Goal: Task Accomplishment & Management: Manage account settings

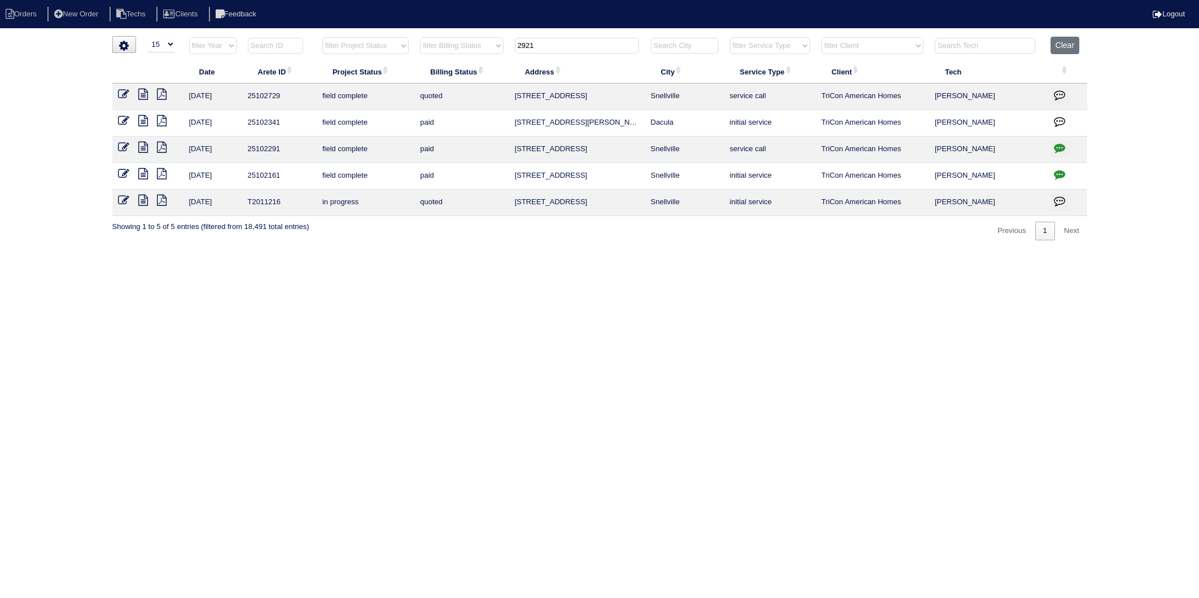
select select "15"
drag, startPoint x: 553, startPoint y: 46, endPoint x: 480, endPoint y: 65, distance: 75.8
click at [480, 65] on table "Date Arete ID Project Status Billing Status Address City Service Type Client Te…" at bounding box center [599, 126] width 975 height 179
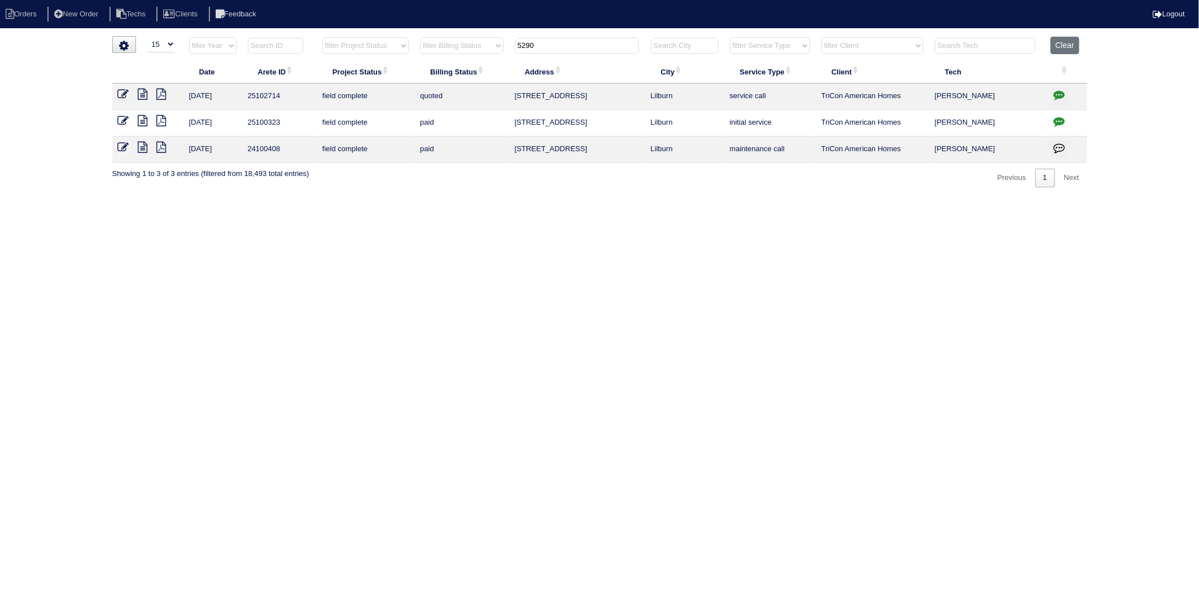
type input "5290"
click at [142, 96] on icon at bounding box center [143, 94] width 10 height 11
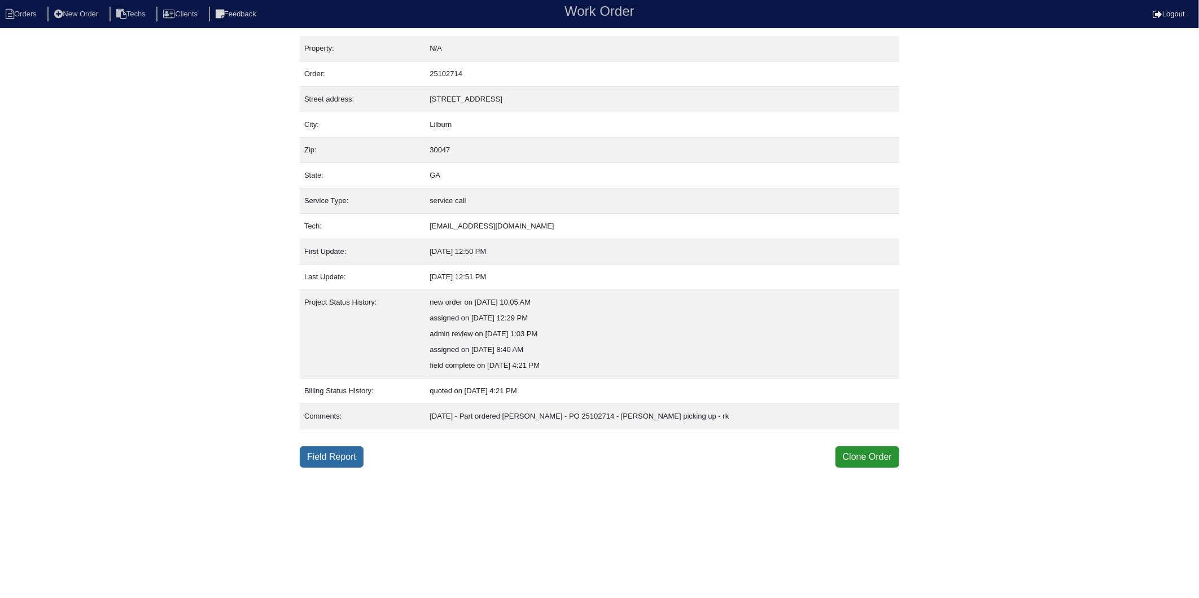
click at [318, 456] on link "Field Report" at bounding box center [332, 456] width 64 height 21
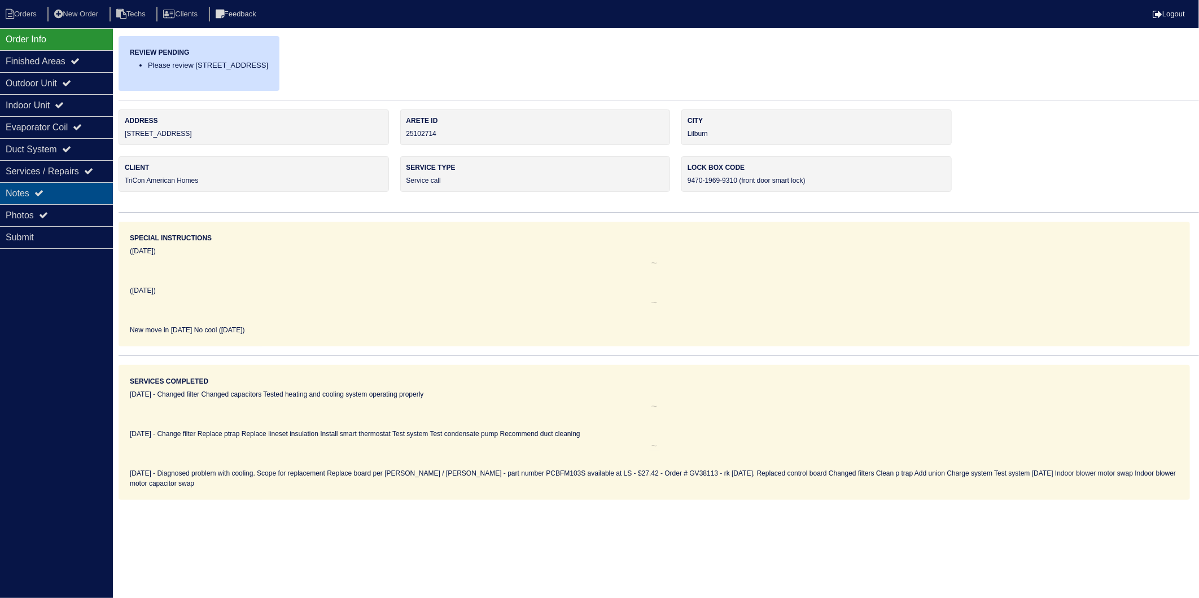
click at [17, 194] on div "Notes" at bounding box center [56, 193] width 113 height 22
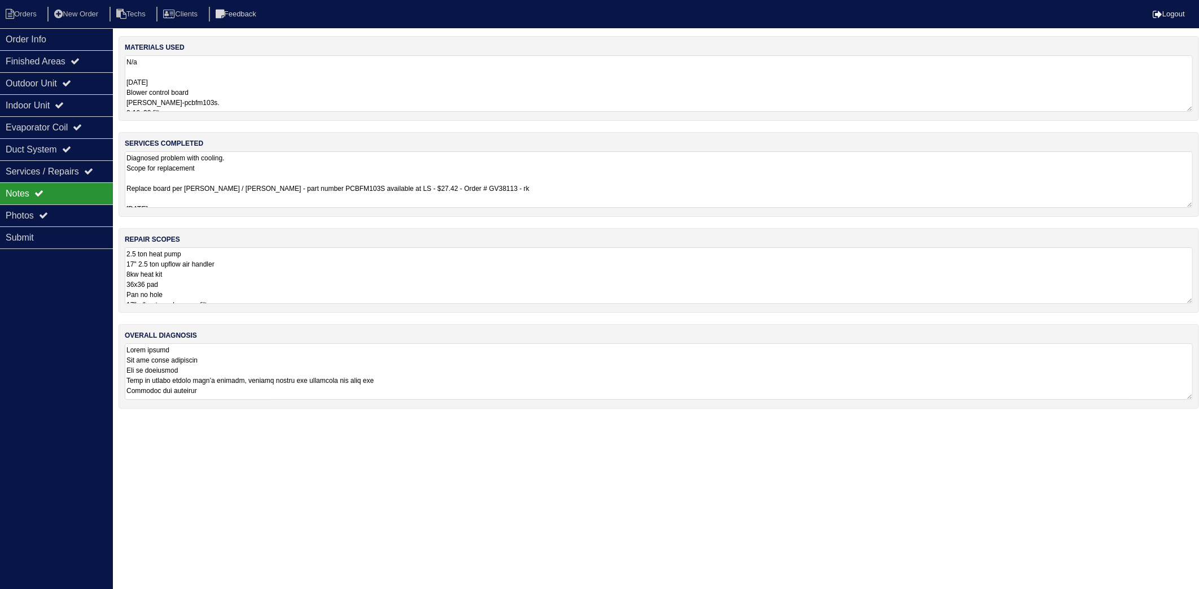
click at [194, 77] on textarea "N/a 7/25/25 Blower control board Goodman pn-pcbfm103s. 2-16x20 filters Pvc unio…" at bounding box center [659, 83] width 1068 height 56
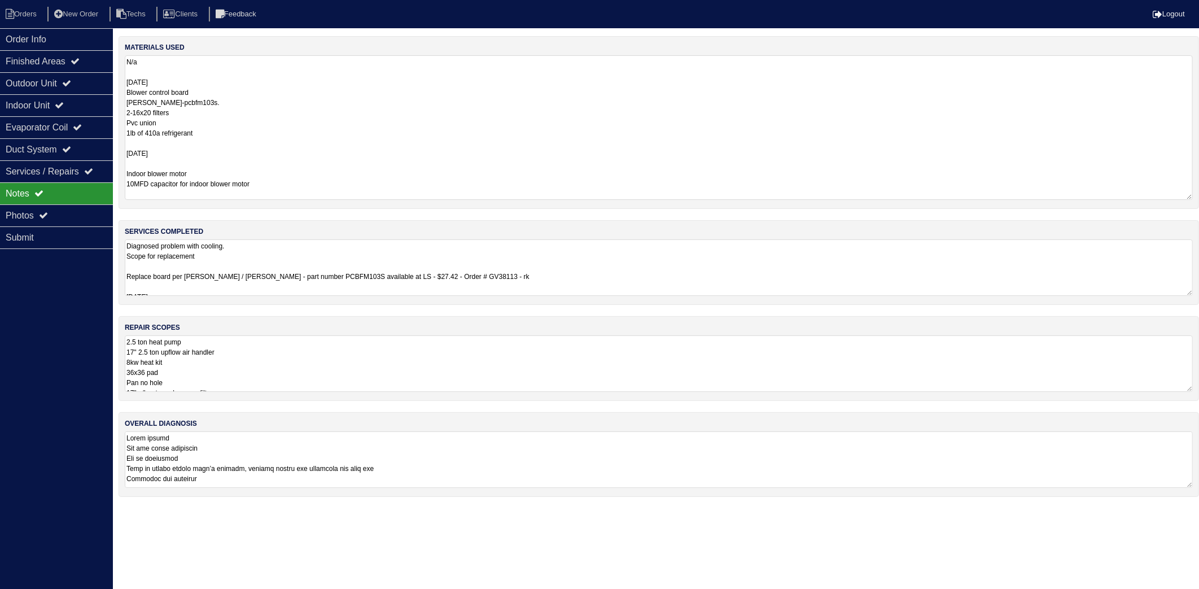
click at [306, 161] on textarea "N/a 7/25/25 Blower control board Goodman pn-pcbfm103s. 2-16x20 filters Pvc unio…" at bounding box center [659, 127] width 1068 height 144
click at [20, 17] on li "Orders" at bounding box center [23, 14] width 46 height 15
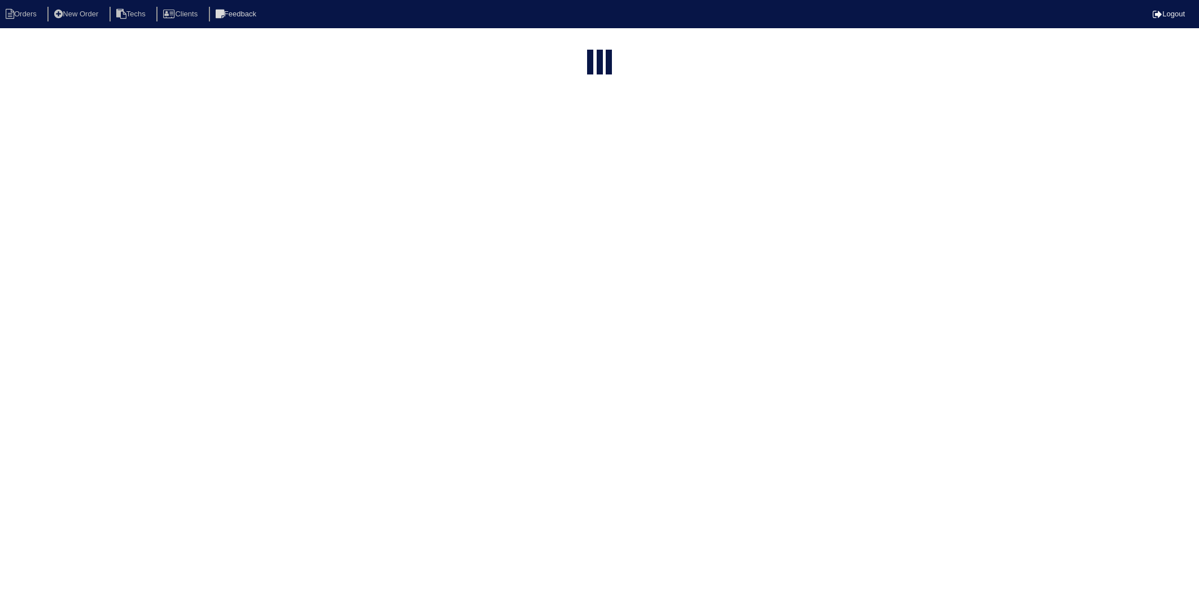
select select "15"
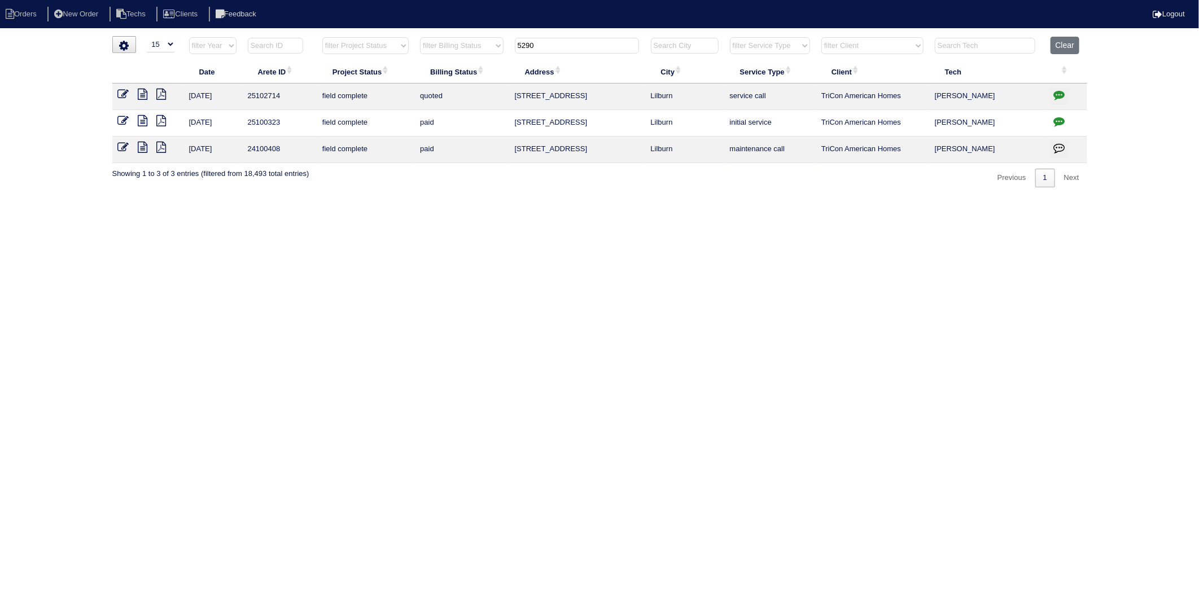
drag, startPoint x: 550, startPoint y: 46, endPoint x: 477, endPoint y: 57, distance: 73.7
click at [477, 57] on tr "filter Year -- Any Year -- 2025 2024 2023 2022 2021 2020 2019 filter Project St…" at bounding box center [599, 48] width 975 height 23
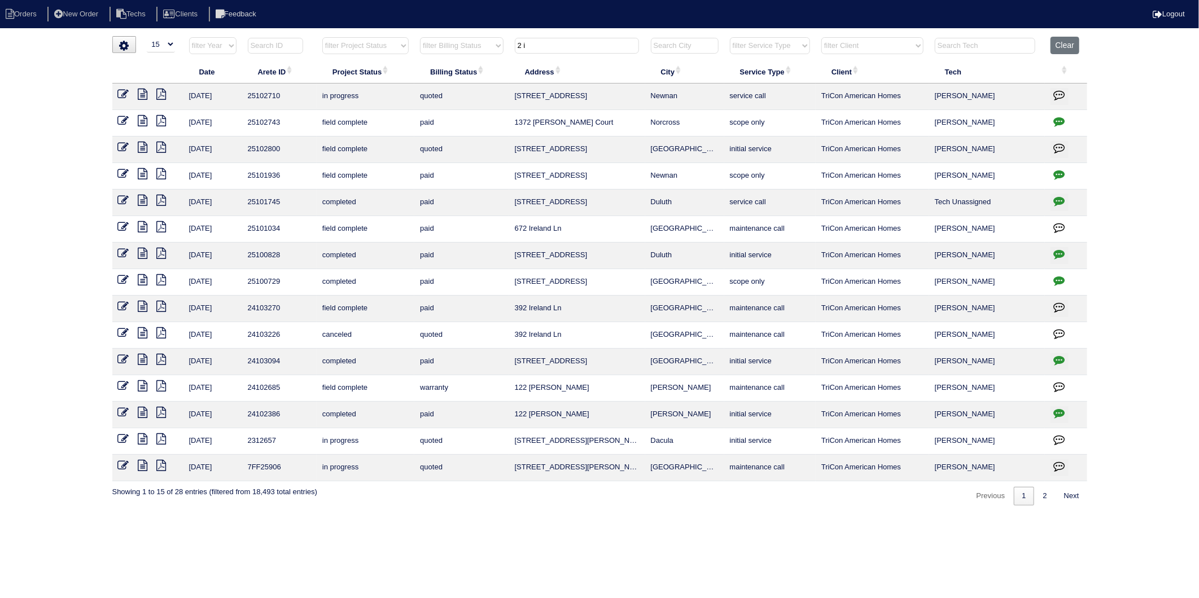
type input "2 i"
click at [142, 96] on icon at bounding box center [143, 94] width 10 height 11
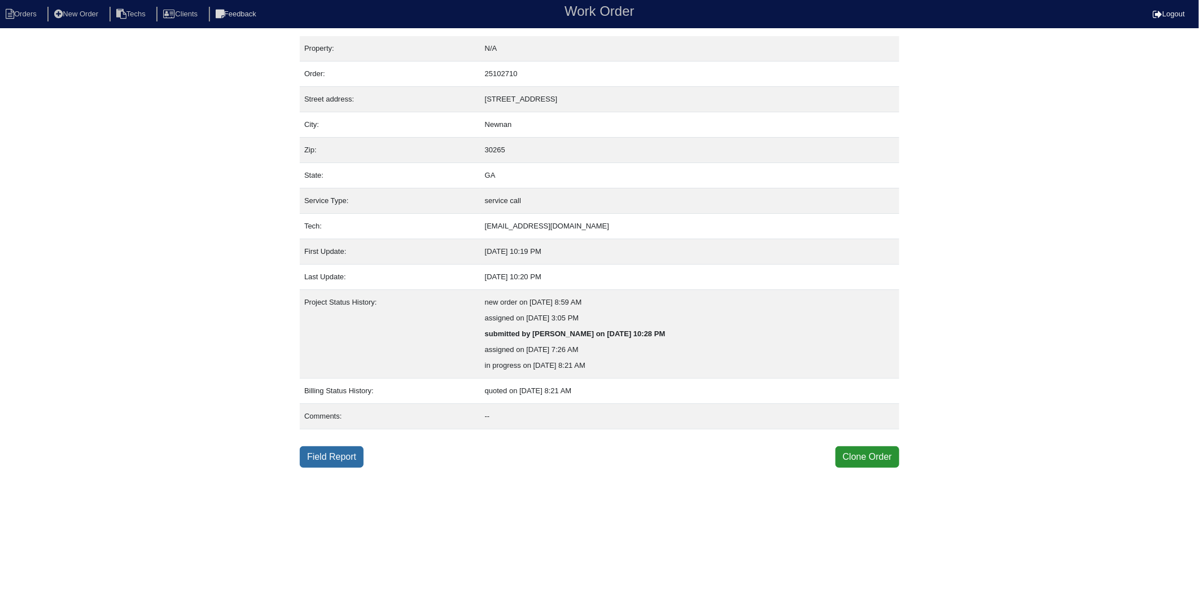
click at [336, 453] on link "Field Report" at bounding box center [332, 456] width 64 height 21
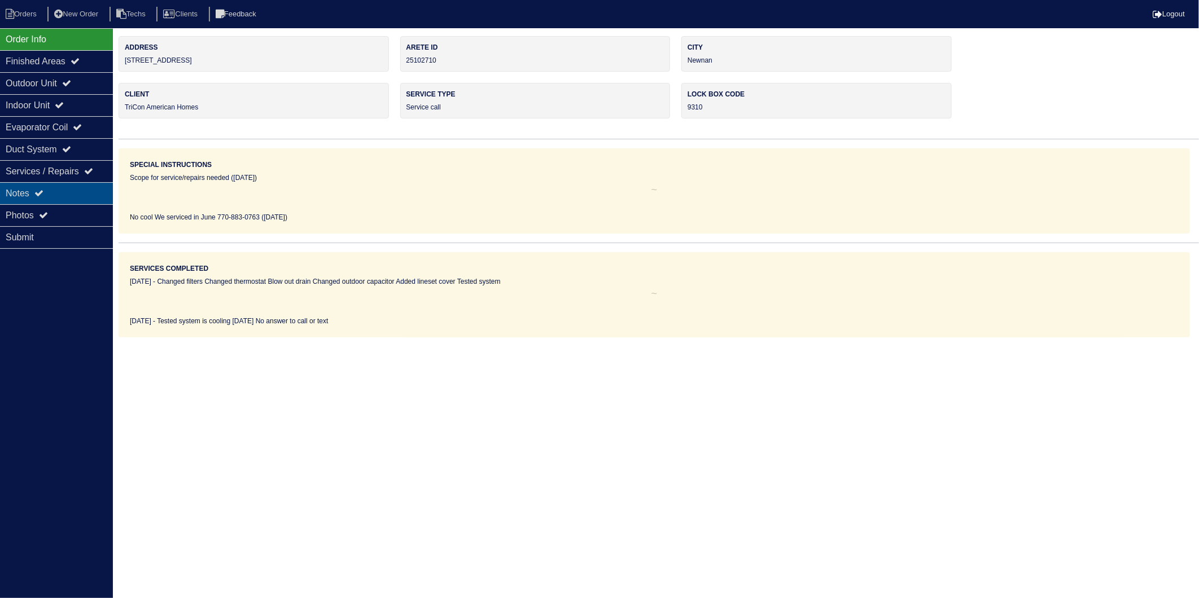
click at [14, 194] on div "Notes" at bounding box center [56, 193] width 113 height 22
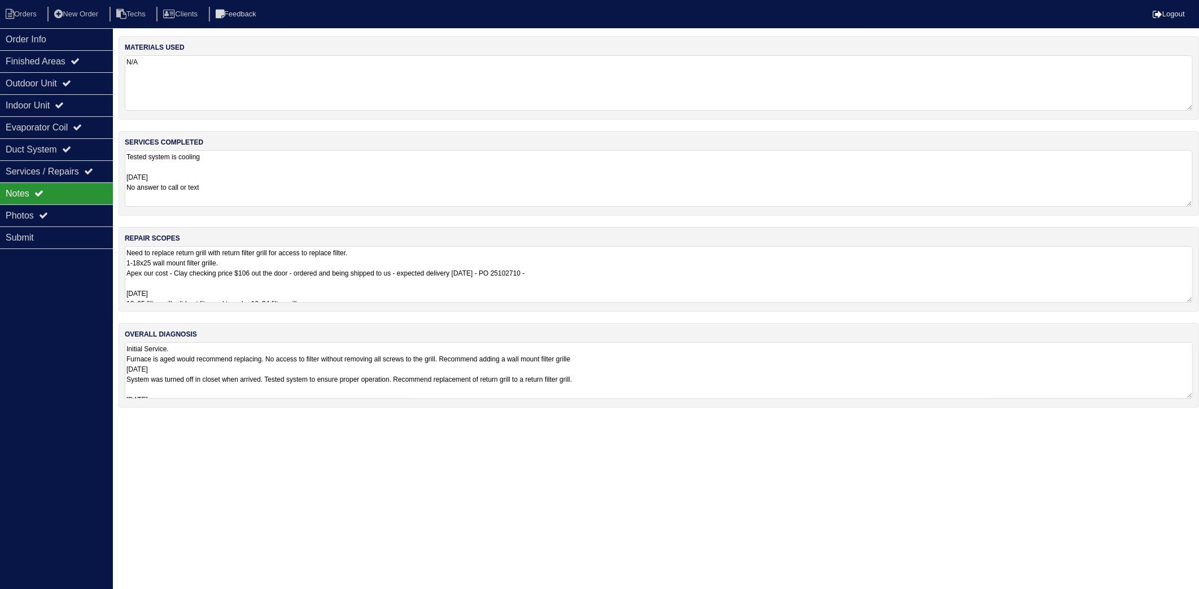
click at [268, 85] on textarea "N/A" at bounding box center [659, 82] width 1068 height 55
click at [271, 182] on textarea "Tested system is cooling 8/13/25 No answer to call or text" at bounding box center [659, 178] width 1068 height 56
click at [19, 10] on li "Orders" at bounding box center [23, 14] width 46 height 15
select select "15"
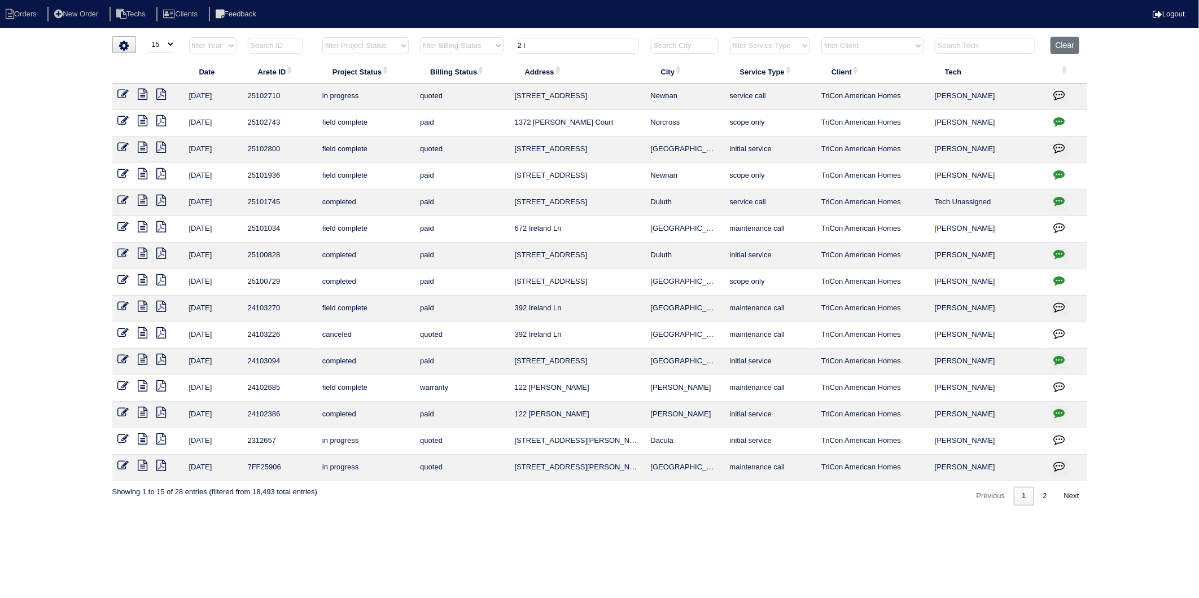
drag, startPoint x: 545, startPoint y: 42, endPoint x: 498, endPoint y: 64, distance: 52.3
click at [498, 64] on table "Date Arete ID Project Status Billing Status Address City Service Type Client Te…" at bounding box center [599, 259] width 975 height 445
type input "5555"
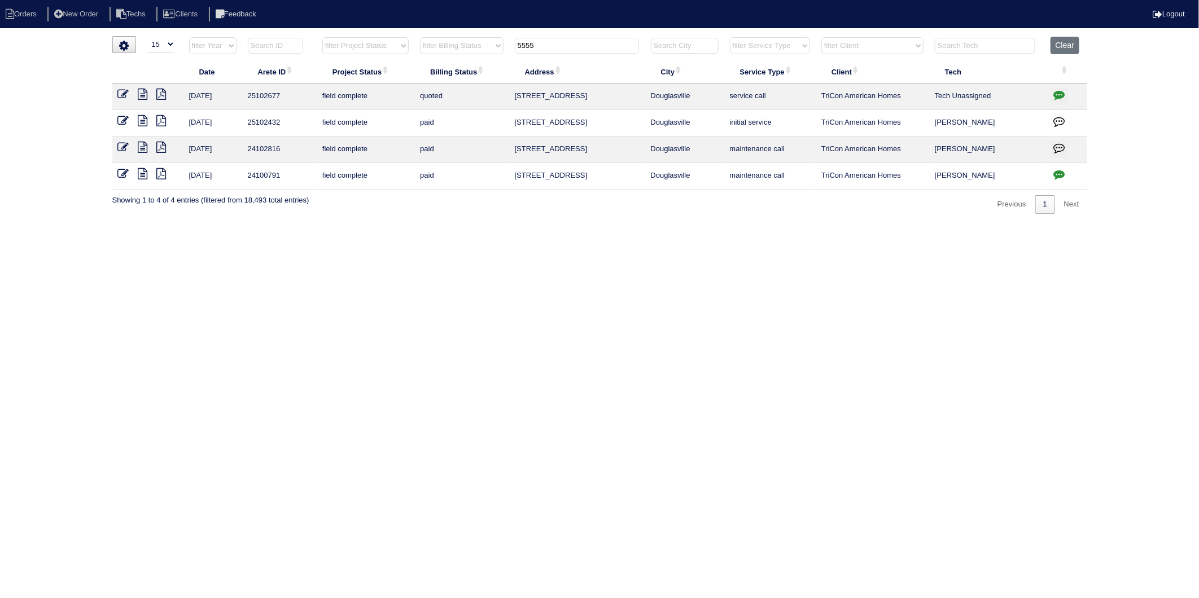
click at [143, 95] on icon at bounding box center [143, 94] width 10 height 11
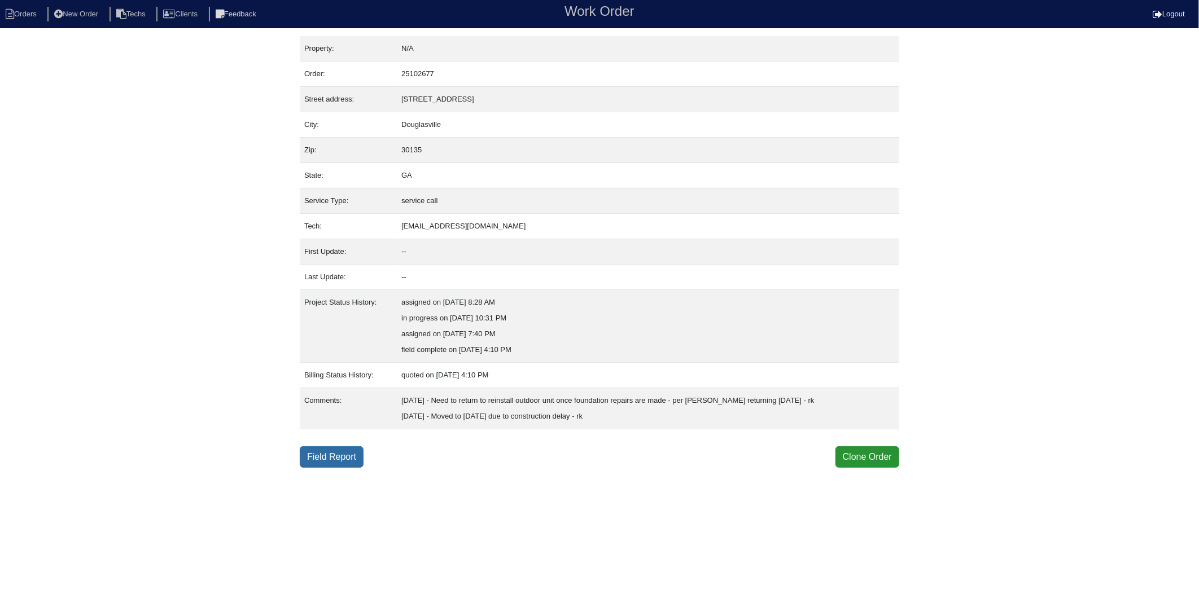
click at [343, 454] on link "Field Report" at bounding box center [332, 456] width 64 height 21
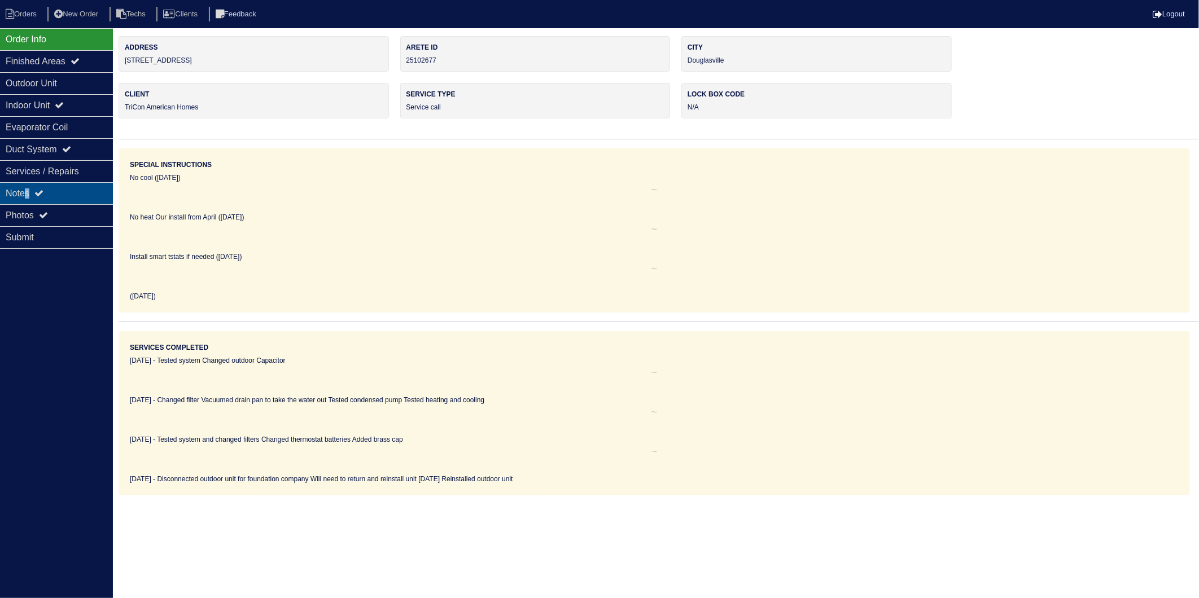
click at [31, 195] on div "Notes" at bounding box center [56, 193] width 113 height 22
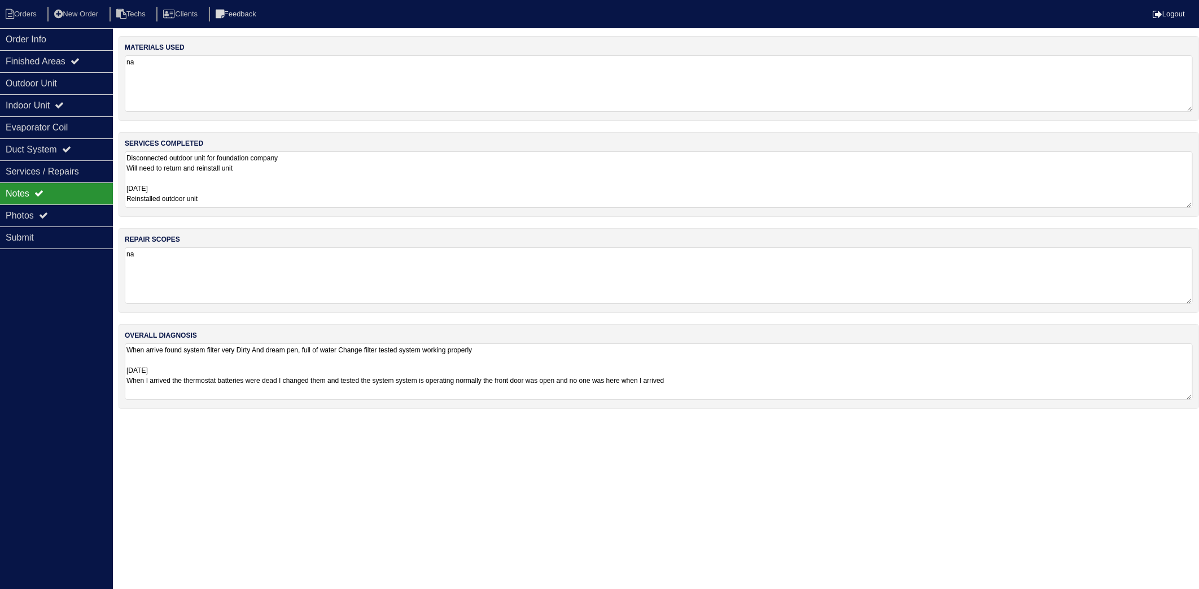
drag, startPoint x: 34, startPoint y: 193, endPoint x: 249, endPoint y: 86, distance: 240.3
click at [242, 85] on textarea "na" at bounding box center [659, 83] width 1068 height 56
click at [333, 177] on textarea "Disconnected outdoor unit for foundation company Will need to return and reinst…" at bounding box center [659, 178] width 1068 height 56
click at [24, 15] on li "Orders" at bounding box center [23, 14] width 46 height 15
select select "15"
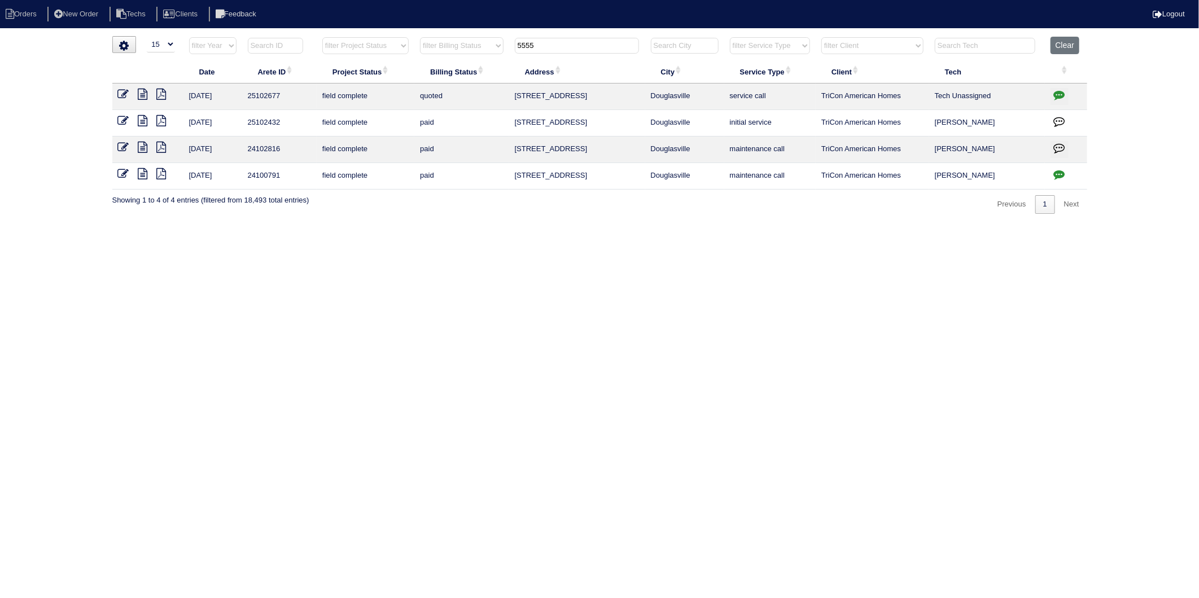
drag, startPoint x: 540, startPoint y: 46, endPoint x: 501, endPoint y: 58, distance: 40.5
click at [501, 58] on tr "filter Year -- Any Year -- 2025 2024 2023 2022 2021 2020 2019 filter Project St…" at bounding box center [599, 48] width 975 height 23
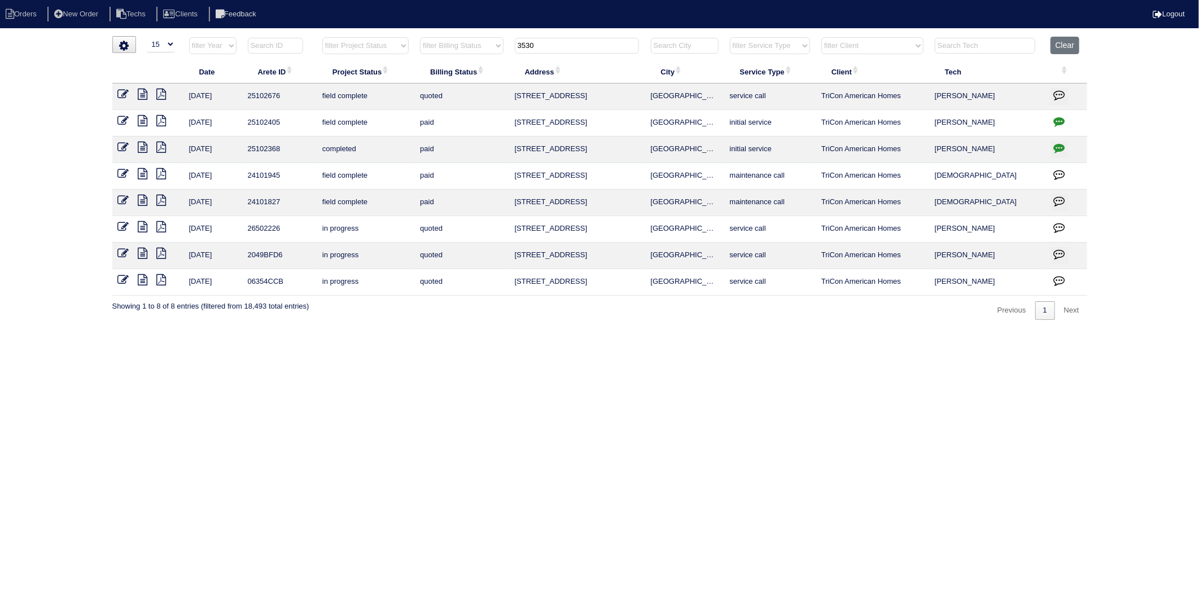
drag, startPoint x: 548, startPoint y: 45, endPoint x: 431, endPoint y: 77, distance: 121.0
click at [431, 77] on table "Date Arete ID Project Status Billing Status Address City Service Type Client Te…" at bounding box center [599, 166] width 975 height 259
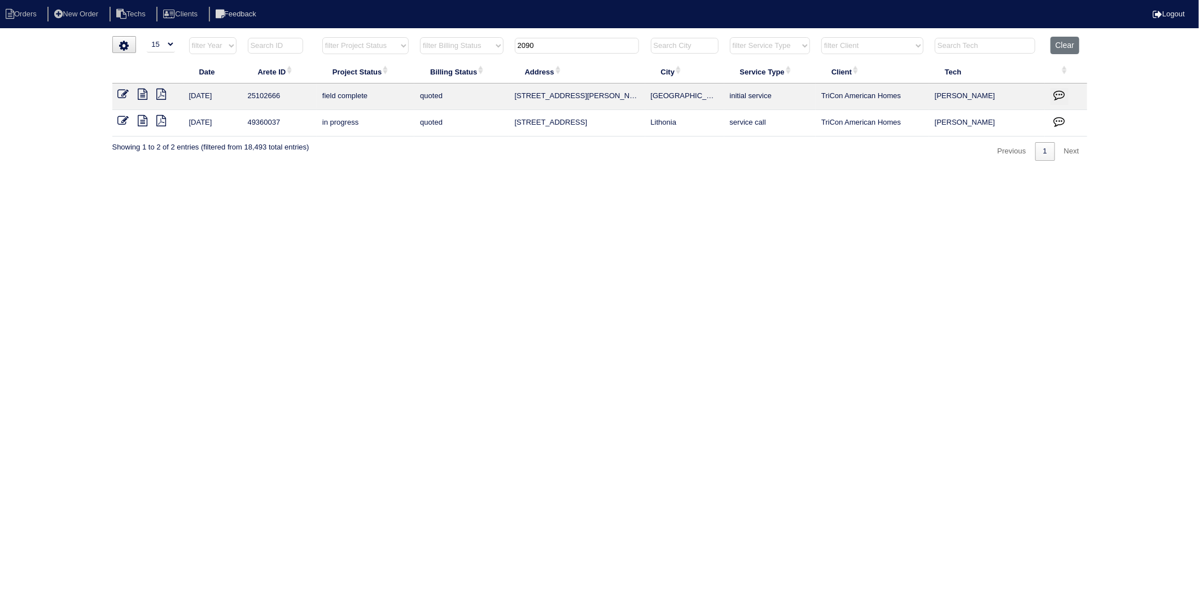
drag, startPoint x: 494, startPoint y: 177, endPoint x: 478, endPoint y: 157, distance: 25.7
click at [493, 172] on html "Orders New Order Techs Clients Feedback Logout Orders New Order Users Clients M…" at bounding box center [599, 86] width 1199 height 172
drag, startPoint x: 549, startPoint y: 50, endPoint x: 494, endPoint y: 65, distance: 56.8
click at [494, 65] on table "Date Arete ID Project Status Billing Status Address City Service Type Client Te…" at bounding box center [599, 87] width 975 height 100
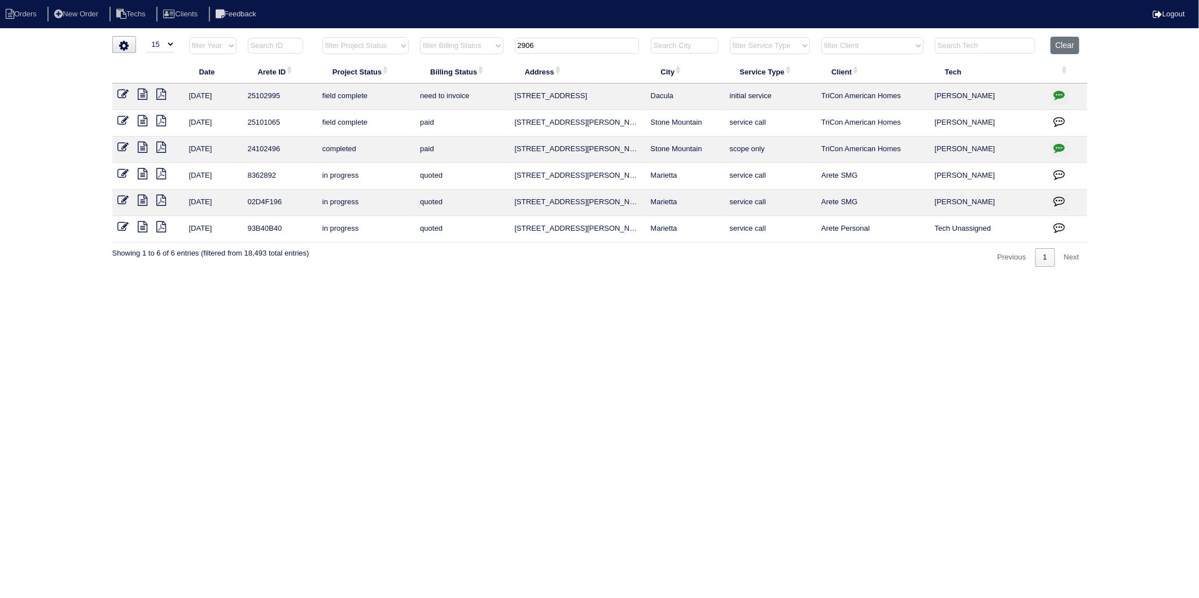
type input "2906"
click at [124, 94] on icon at bounding box center [123, 94] width 11 height 11
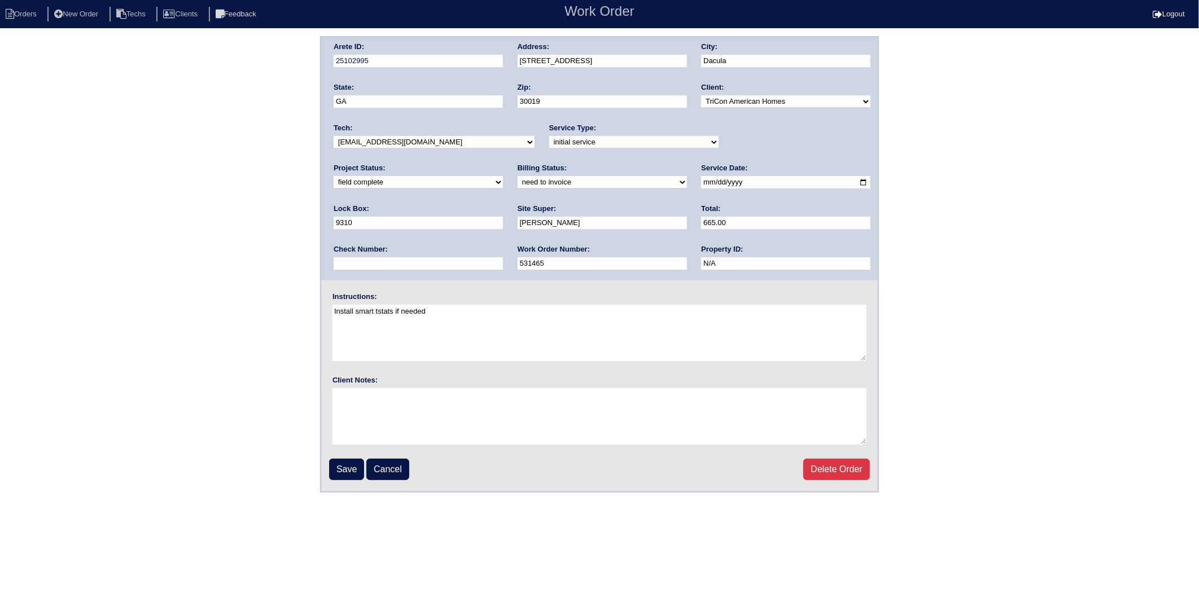
click at [518, 182] on select "need to quote quoted need to invoice invoiced paid warranty purchase order need…" at bounding box center [602, 182] width 169 height 12
select select "invoiced"
click at [518, 176] on select "need to quote quoted need to invoice invoiced paid warranty purchase order need…" at bounding box center [602, 182] width 169 height 12
drag, startPoint x: 347, startPoint y: 465, endPoint x: 371, endPoint y: 262, distance: 204.1
click at [347, 465] on input "Save" at bounding box center [346, 469] width 35 height 21
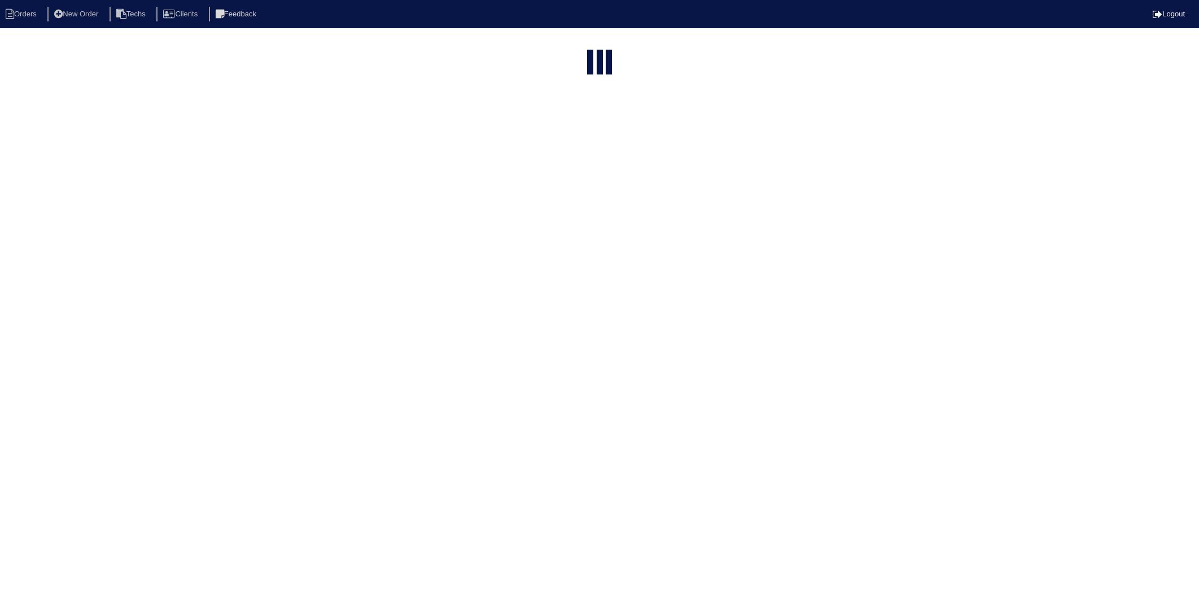
select select "15"
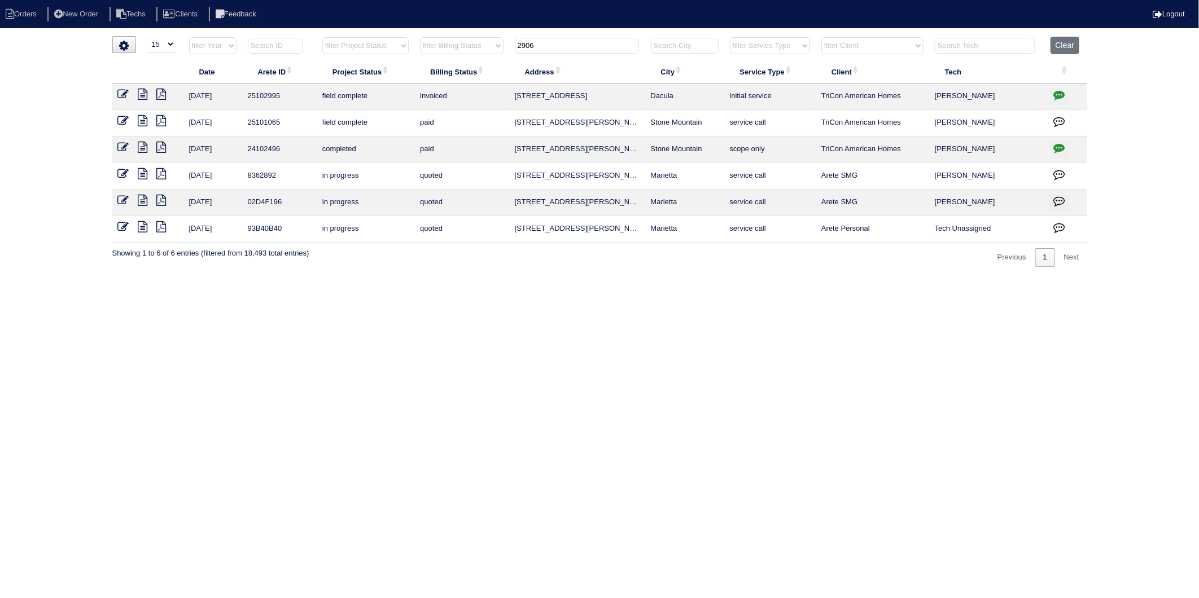
drag, startPoint x: 542, startPoint y: 46, endPoint x: 506, endPoint y: 47, distance: 36.2
click at [506, 47] on tr "filter Year -- Any Year -- 2025 2024 2023 2022 2021 2020 2019 filter Project St…" at bounding box center [599, 48] width 975 height 23
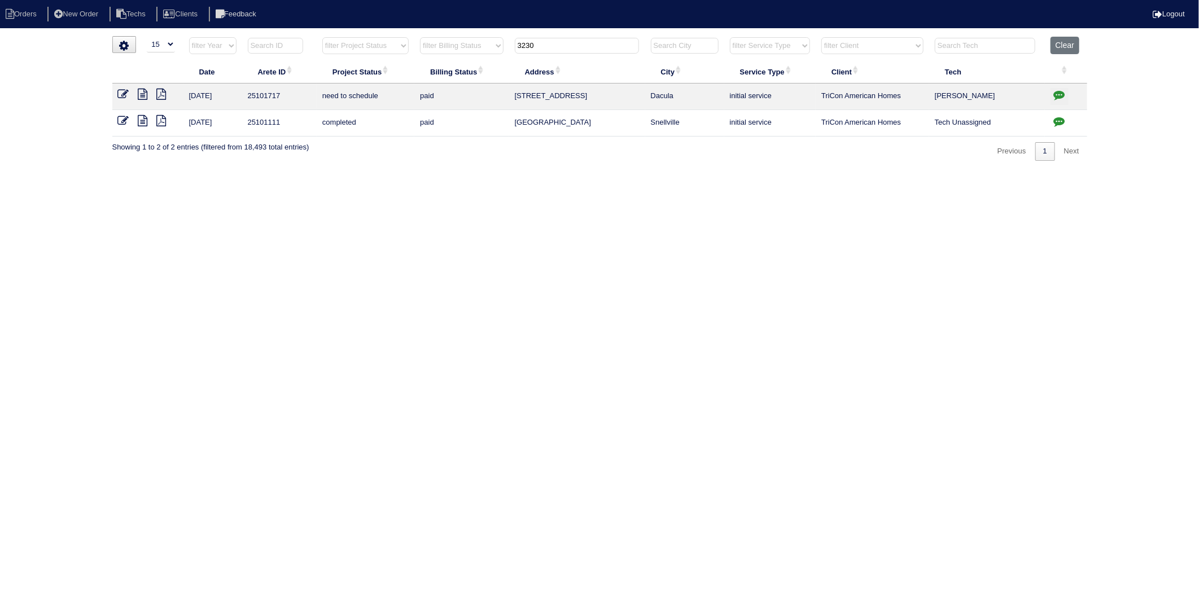
type input "3230"
click at [142, 98] on icon at bounding box center [143, 94] width 10 height 11
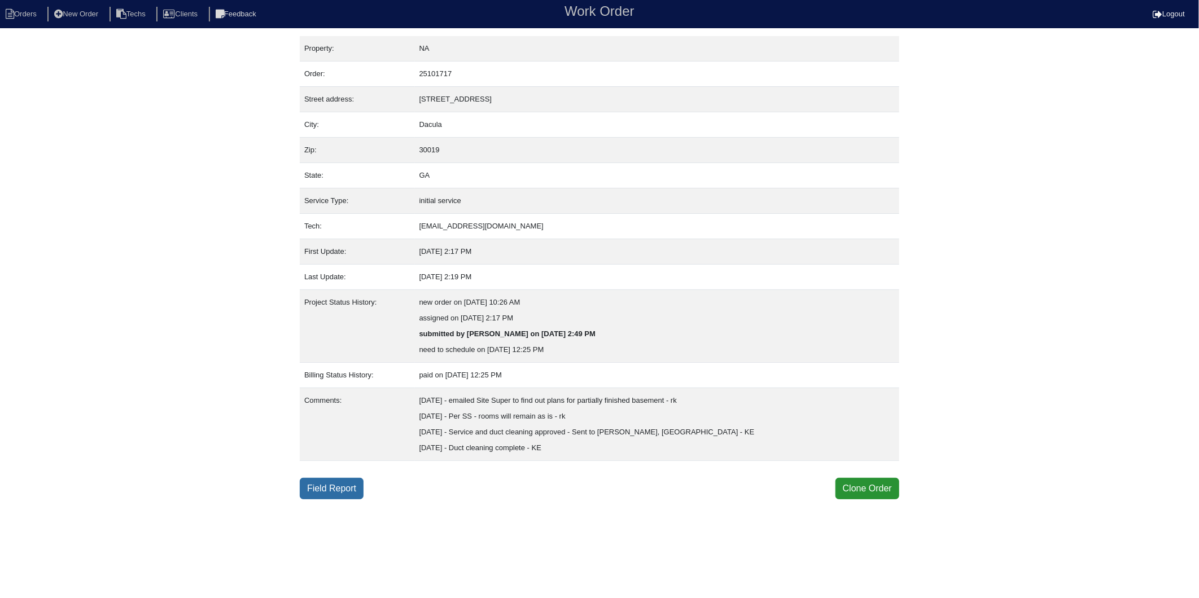
click at [347, 487] on link "Field Report" at bounding box center [332, 488] width 64 height 21
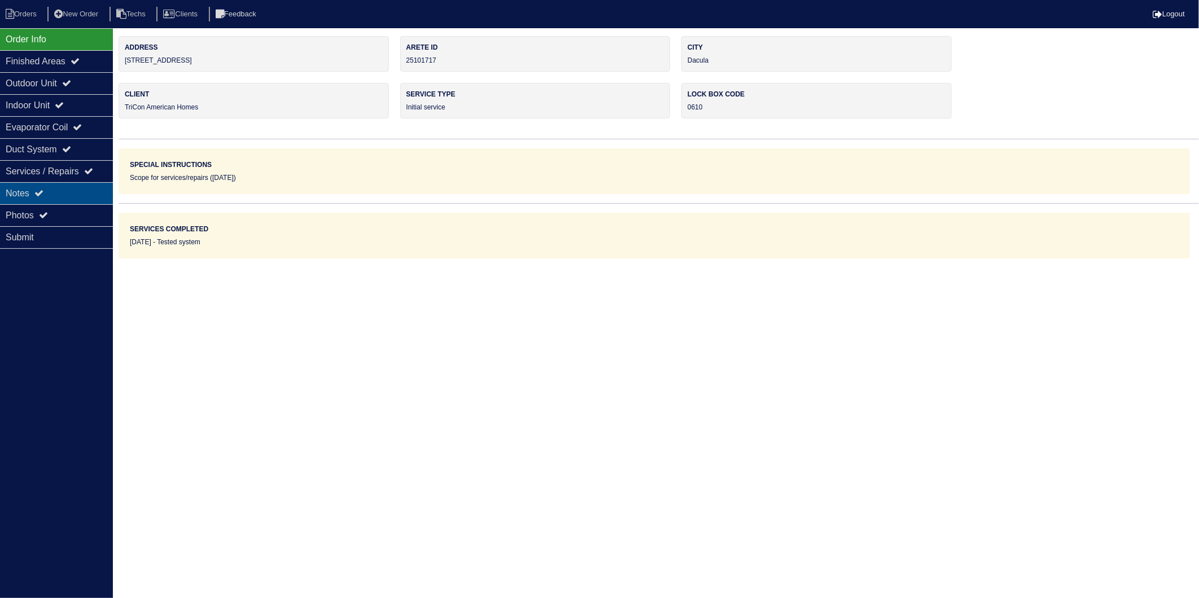
click at [32, 185] on div "Notes" at bounding box center [56, 193] width 113 height 22
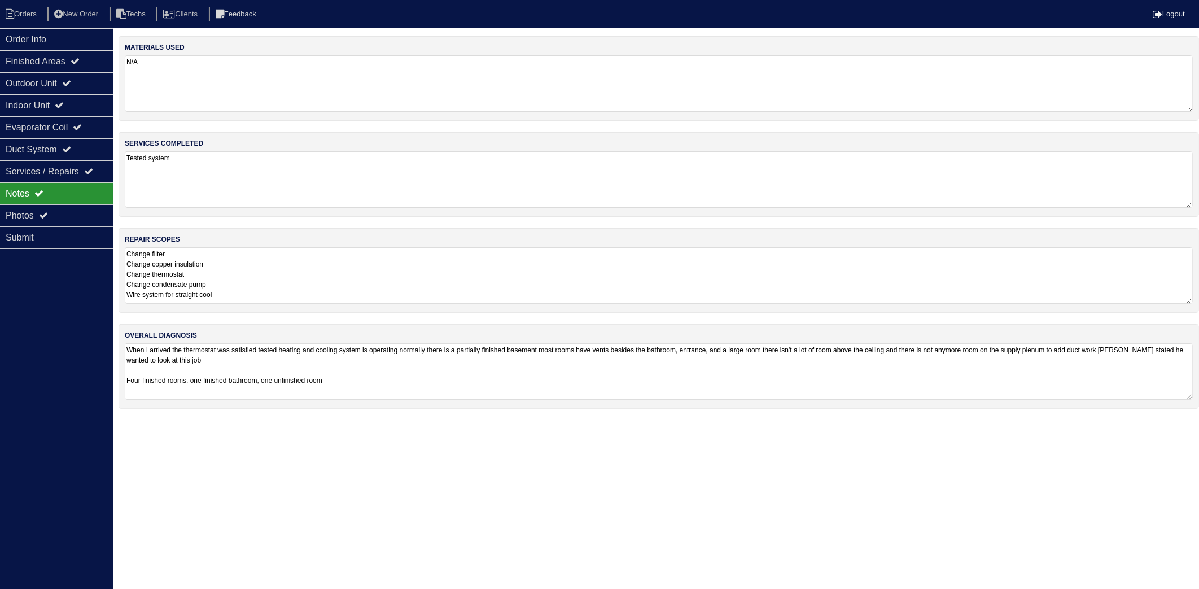
click at [226, 98] on textarea "N/A" at bounding box center [659, 83] width 1068 height 56
drag, startPoint x: 225, startPoint y: 183, endPoint x: 155, endPoint y: 116, distance: 96.6
click at [218, 173] on textarea "Tested system" at bounding box center [659, 178] width 1068 height 56
click at [31, 7] on li "Orders" at bounding box center [23, 14] width 46 height 15
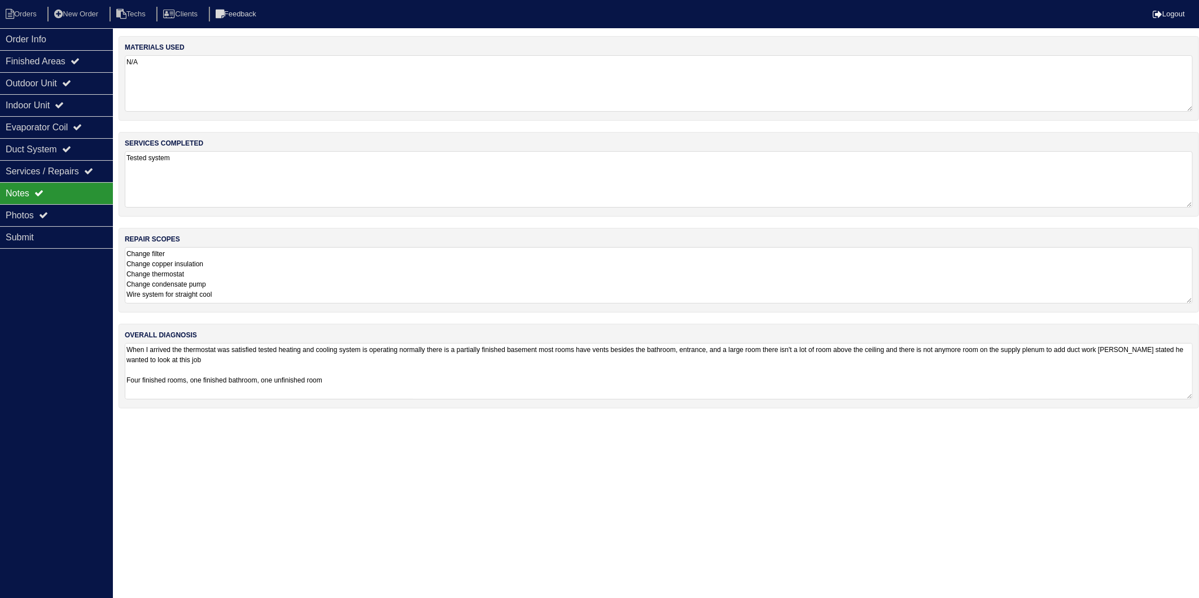
select select "15"
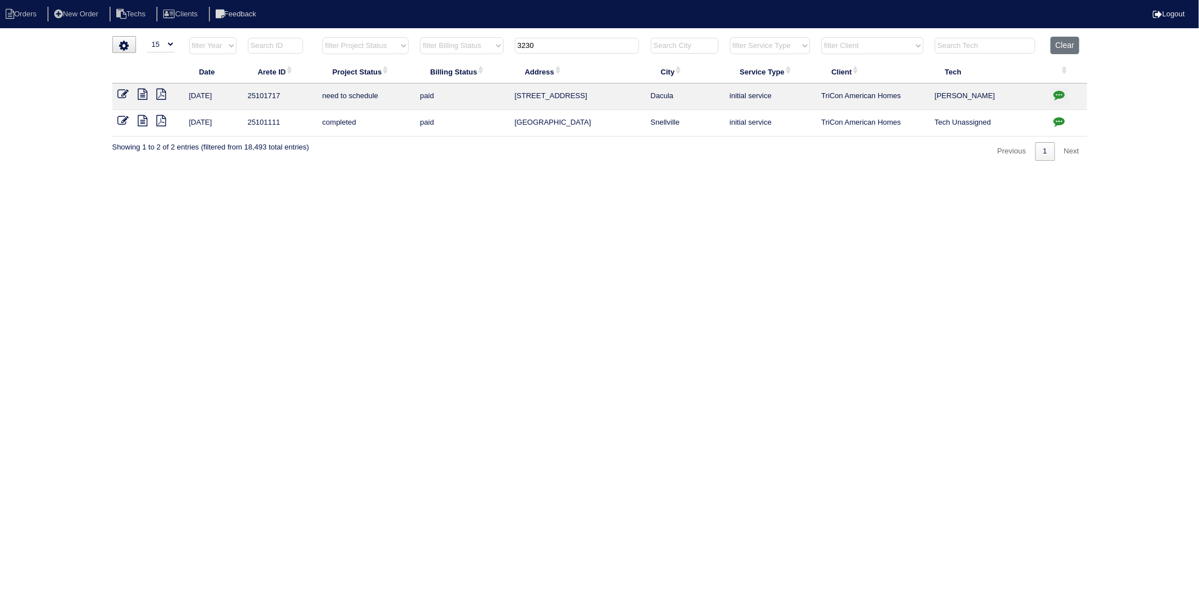
drag, startPoint x: 427, startPoint y: 191, endPoint x: 415, endPoint y: 119, distance: 72.7
click at [428, 172] on html "Orders New Order Techs Clients Feedback Logout Orders New Order Users Clients M…" at bounding box center [599, 86] width 1199 height 172
click at [1059, 41] on button "Clear" at bounding box center [1064, 45] width 29 height 17
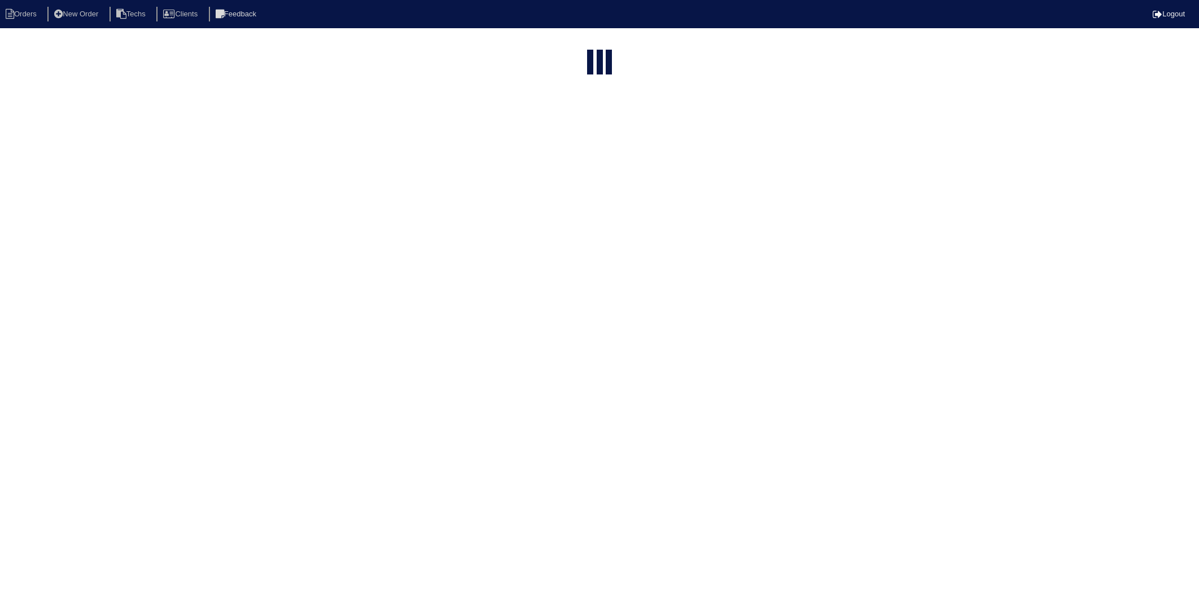
select select "15"
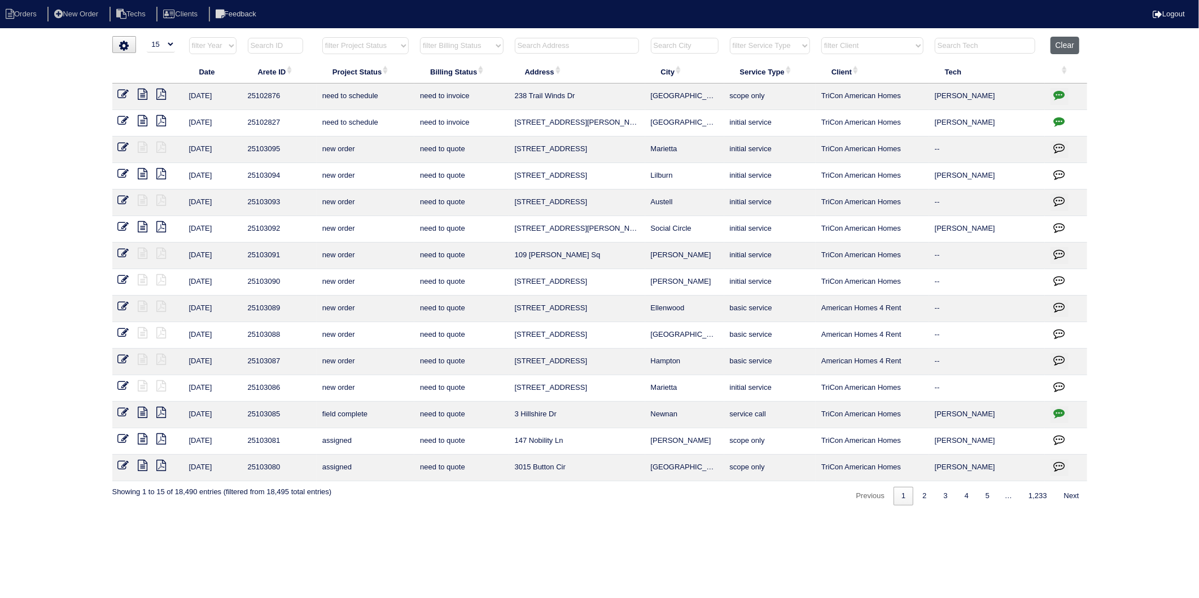
click at [1064, 47] on button "Clear" at bounding box center [1064, 45] width 29 height 17
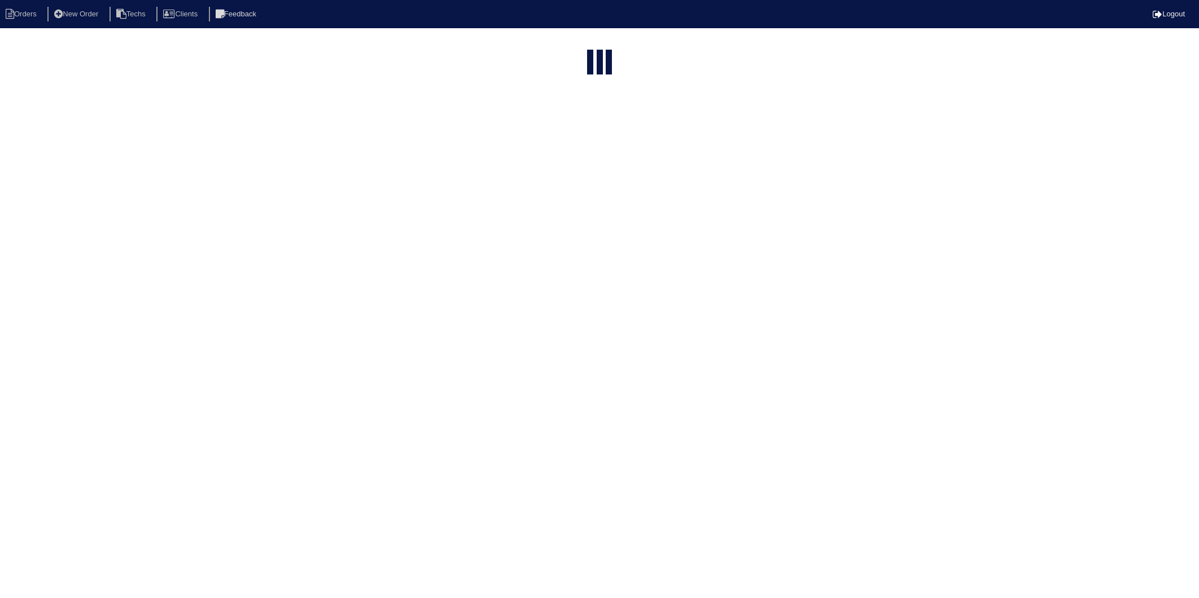
select select "15"
